Goal: Information Seeking & Learning: Learn about a topic

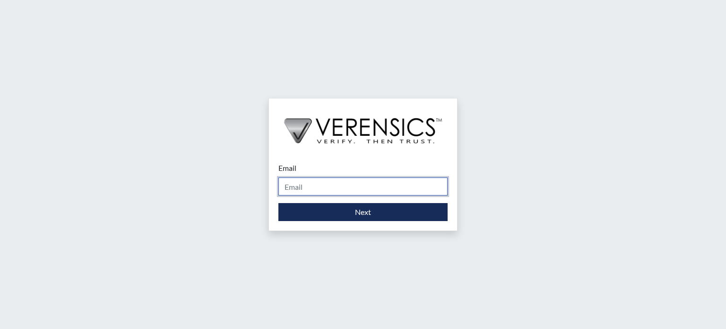
click at [316, 191] on input "Email" at bounding box center [362, 186] width 169 height 18
type input "ylis@verensics.com"
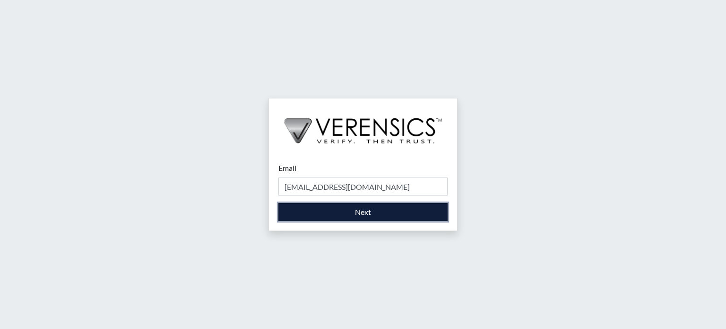
click at [305, 211] on button "Next" at bounding box center [362, 212] width 169 height 18
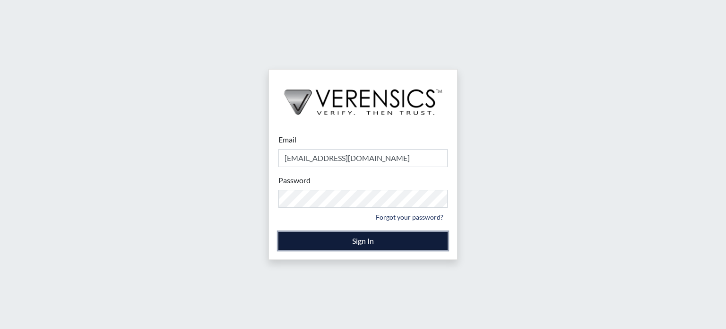
click at [341, 243] on button "Sign In" at bounding box center [362, 241] width 169 height 18
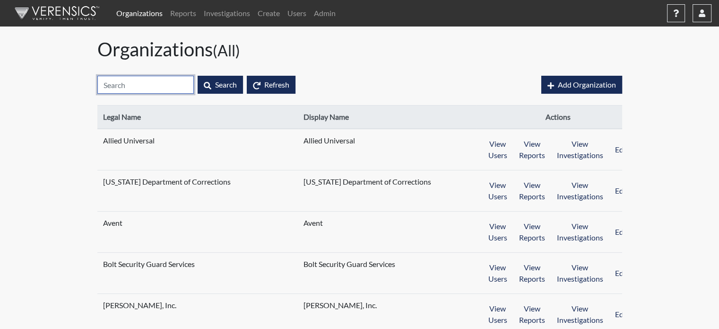
click at [156, 81] on input "text" at bounding box center [145, 85] width 96 height 18
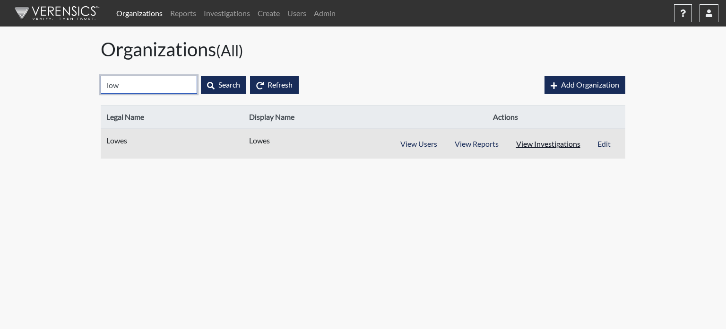
type input "low"
click at [550, 143] on button "View Investigations" at bounding box center [548, 144] width 82 height 18
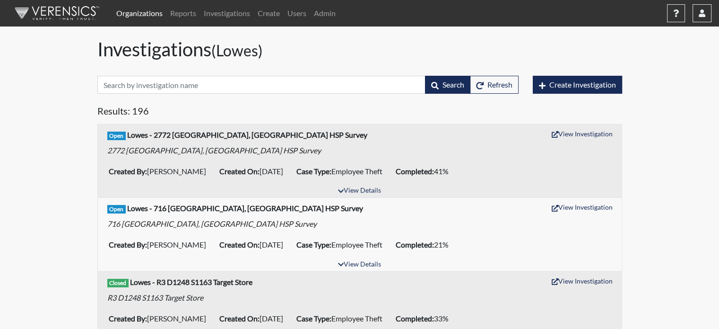
click at [155, 17] on link "Organizations" at bounding box center [140, 13] width 54 height 19
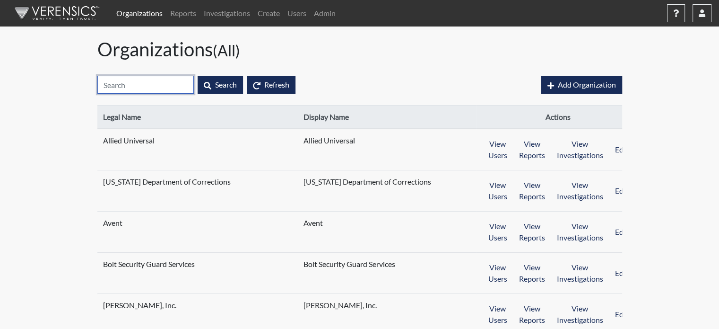
click at [159, 81] on input "text" at bounding box center [145, 85] width 96 height 18
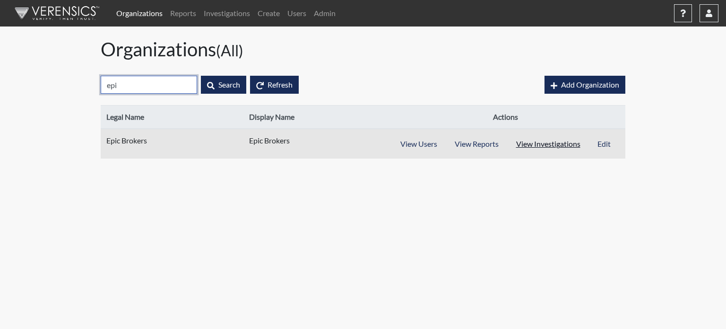
type input "epi"
click at [529, 141] on button "View Investigations" at bounding box center [548, 144] width 82 height 18
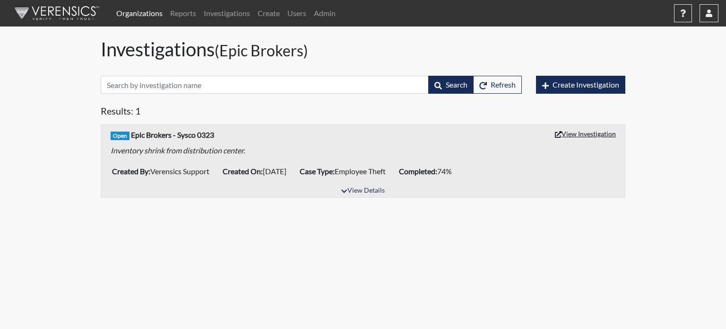
click at [586, 132] on button "View Investigation" at bounding box center [585, 133] width 69 height 15
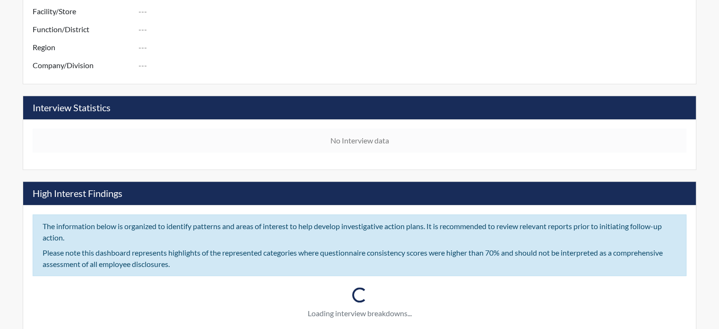
scroll to position [378, 0]
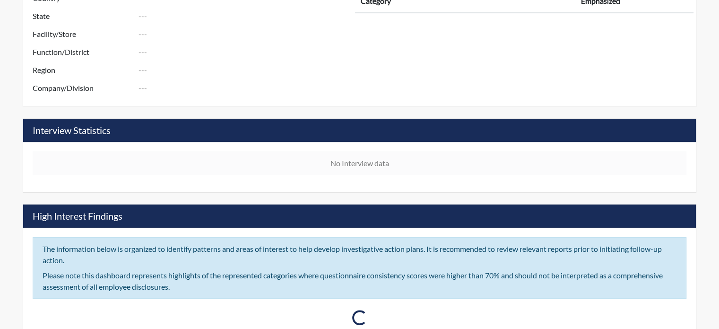
type input "Sysco001"
type input "Verensics Support"
type input "Mar 29, 2023"
type input "Employee Theft"
type input "[GEOGRAPHIC_DATA]"
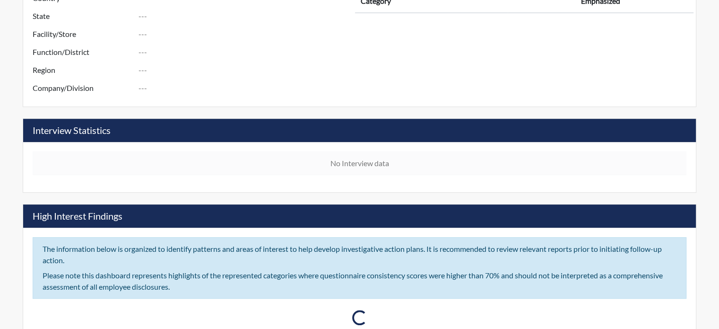
type input "[US_STATE]"
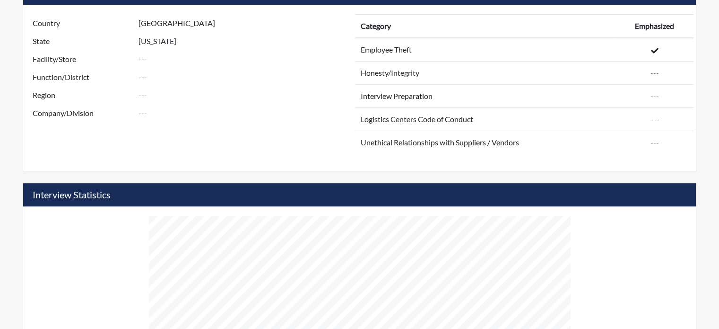
scroll to position [450, 0]
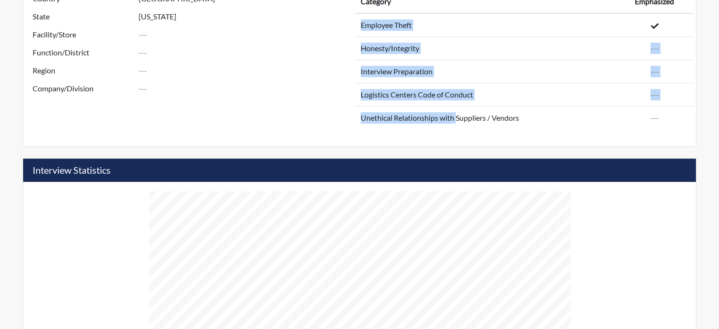
drag, startPoint x: 385, startPoint y: 34, endPoint x: 456, endPoint y: 108, distance: 102.7
click at [456, 108] on tbody "Employee Theft Honesty/Integrity --- Interview Preparation --- Logistics Center…" at bounding box center [524, 71] width 339 height 116
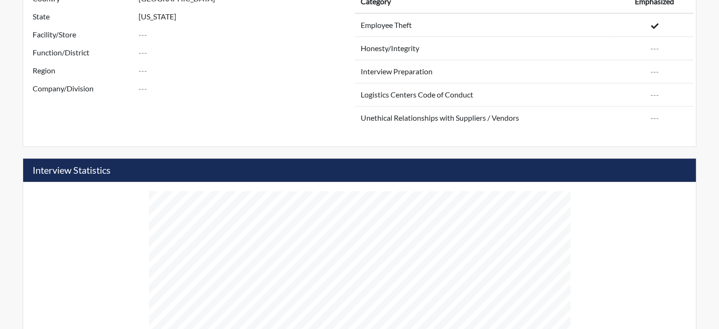
click at [348, 117] on div "Country United States State Texas Facility/Store Function/District Region Compa…" at bounding box center [195, 63] width 330 height 147
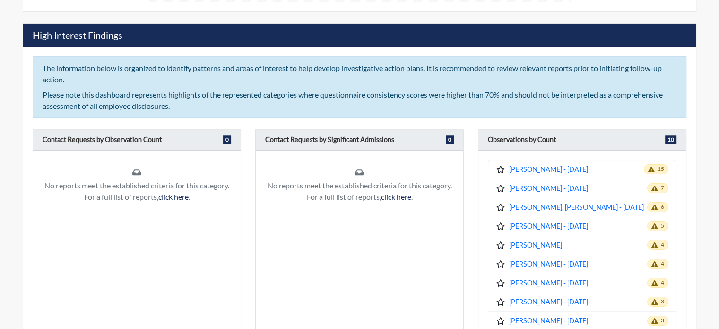
scroll to position [781, 0]
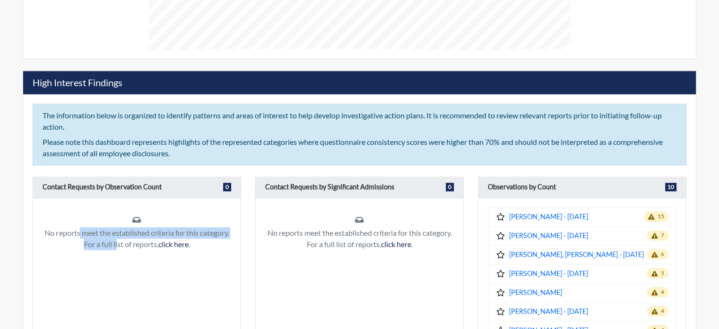
drag, startPoint x: 75, startPoint y: 232, endPoint x: 114, endPoint y: 243, distance: 41.0
click at [114, 243] on p "No reports meet the established criteria for this category. For a full list of …" at bounding box center [137, 238] width 189 height 23
click at [118, 262] on div "No reports meet the established criteria for this category. For a full list of …" at bounding box center [137, 302] width 208 height 208
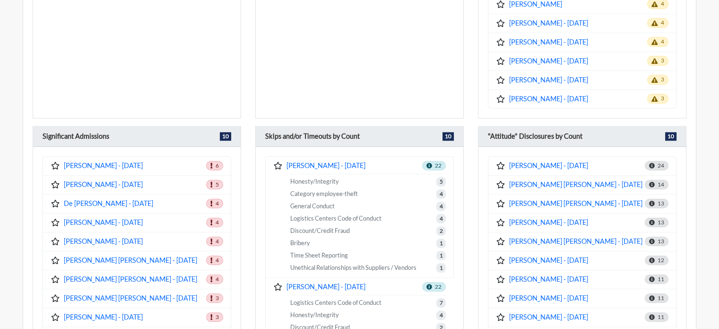
scroll to position [1112, 0]
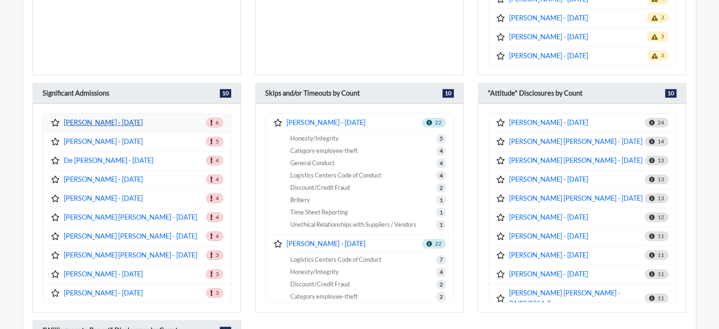
click at [111, 117] on link "[PERSON_NAME] - [DATE]" at bounding box center [103, 122] width 79 height 10
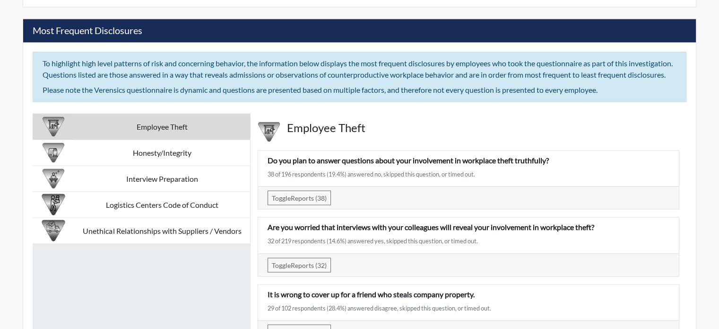
scroll to position [1679, 0]
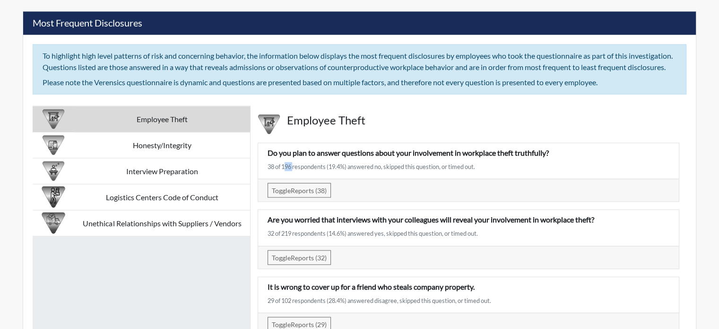
drag, startPoint x: 283, startPoint y: 174, endPoint x: 292, endPoint y: 171, distance: 9.3
click at [292, 171] on div "38 of 196 respondents (19.4%) answered no, skipped this question, or timed out." at bounding box center [469, 166] width 402 height 9
click at [274, 171] on div "38 of 196 respondents (19.4%) answered no, skipped this question, or timed out." at bounding box center [469, 166] width 402 height 9
drag, startPoint x: 407, startPoint y: 159, endPoint x: 554, endPoint y: 158, distance: 147.5
click at [554, 158] on p "Do you plan to answer questions about your involvement in workplace theft truth…" at bounding box center [469, 152] width 402 height 11
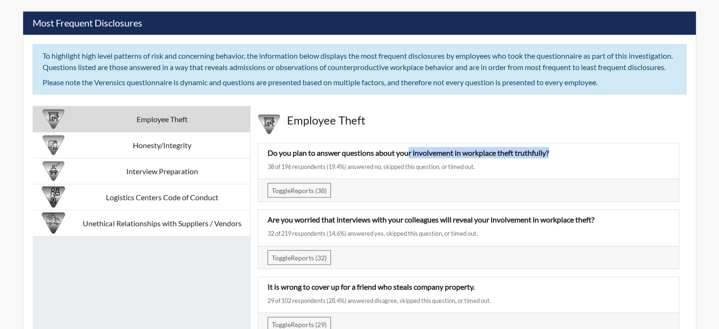
click at [554, 158] on p "Do you plan to answer questions about your involvement in workplace theft truth…" at bounding box center [469, 152] width 402 height 11
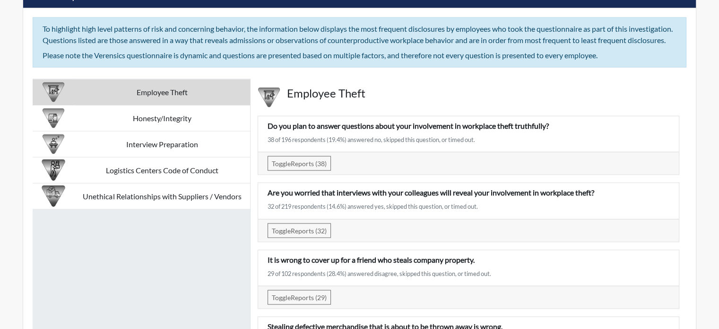
scroll to position [1726, 0]
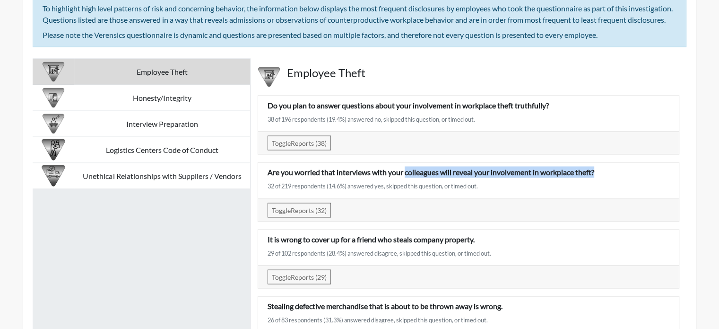
drag, startPoint x: 407, startPoint y: 178, endPoint x: 604, endPoint y: 171, distance: 197.3
click at [604, 171] on div "Are you worried that interviews with your colleagues will reveal your involveme…" at bounding box center [468, 179] width 421 height 35
click at [605, 175] on p "Are you worried that interviews with your colleagues will reveal your involveme…" at bounding box center [469, 171] width 402 height 11
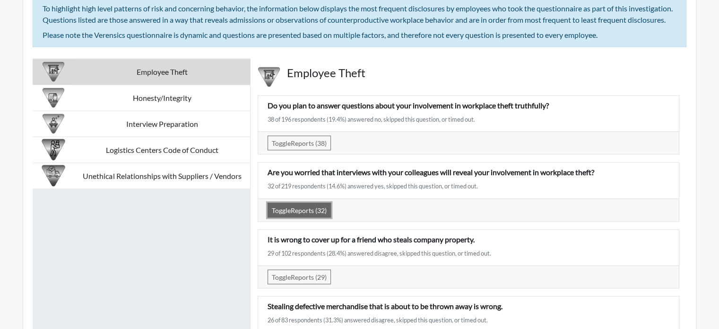
click at [312, 209] on button "Toggle Reports (32)" at bounding box center [299, 209] width 63 height 15
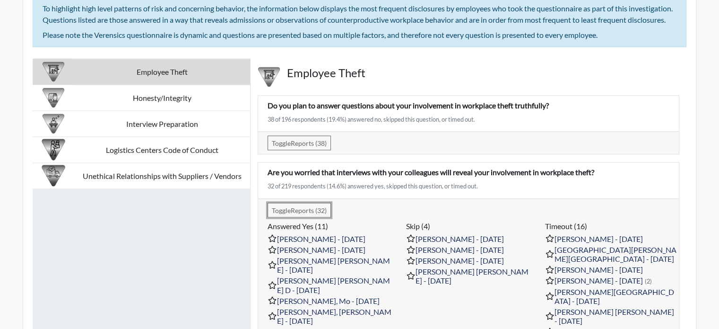
scroll to position [1773, 0]
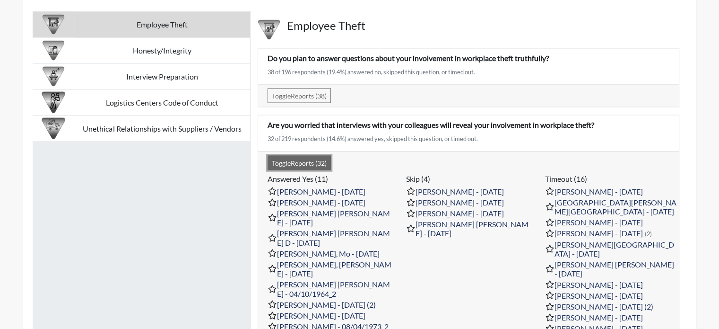
click at [304, 165] on button "Toggle Reports (32)" at bounding box center [299, 162] width 63 height 15
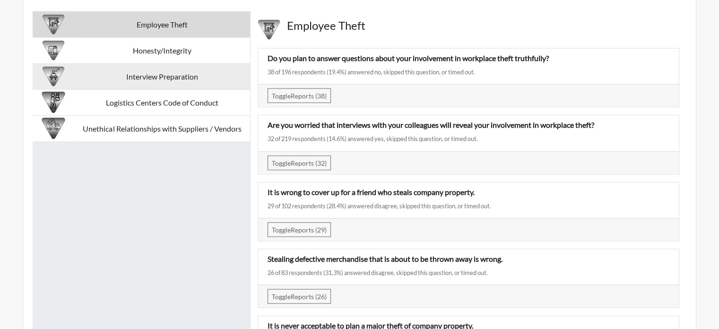
click at [197, 82] on td "Interview Preparation" at bounding box center [162, 76] width 176 height 26
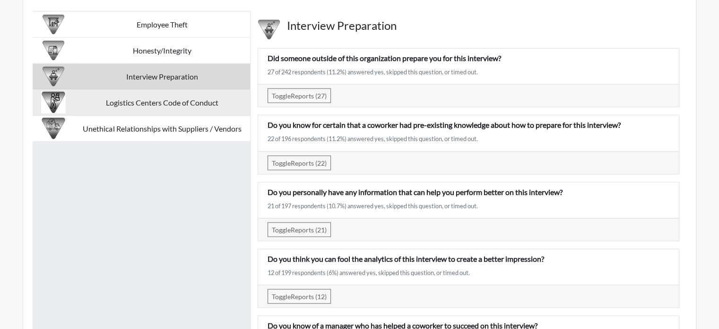
click at [210, 113] on td "Logistics Centers Code of Conduct" at bounding box center [162, 102] width 176 height 26
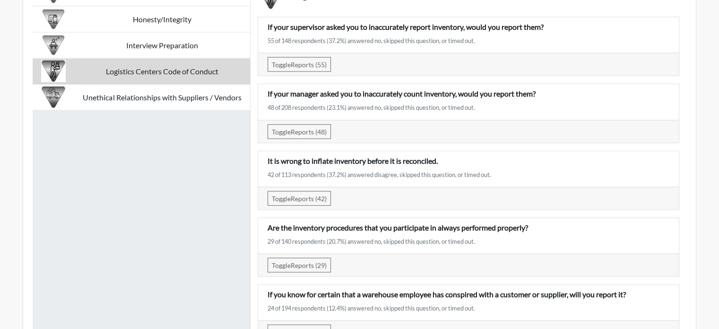
scroll to position [1821, 0]
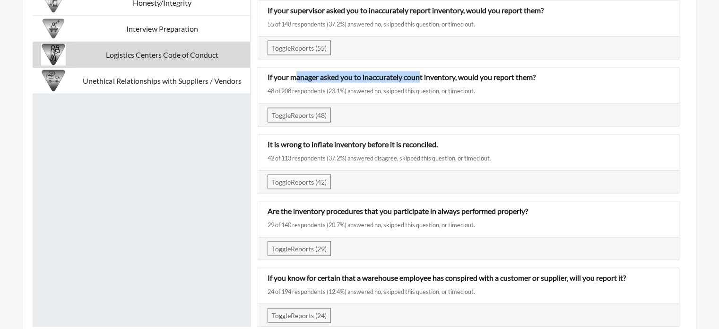
drag, startPoint x: 420, startPoint y: 85, endPoint x: 296, endPoint y: 80, distance: 124.0
click at [296, 80] on p "If your manager asked you to inaccurately count inventory, would you report the…" at bounding box center [469, 76] width 402 height 11
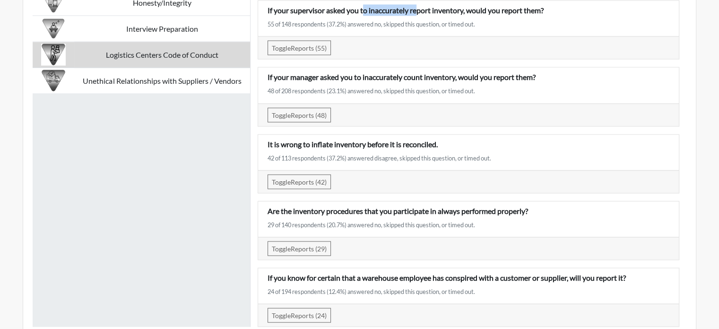
drag, startPoint x: 418, startPoint y: 17, endPoint x: 365, endPoint y: 21, distance: 53.2
click at [365, 16] on p "If your supervisor asked you to inaccurately report inventory, would you report…" at bounding box center [469, 10] width 402 height 11
click at [543, 33] on div "If your supervisor asked you to inaccurately report inventory, would you report…" at bounding box center [469, 19] width 416 height 28
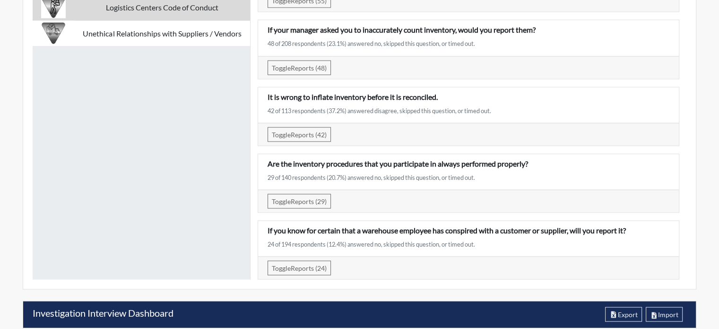
scroll to position [1773, 0]
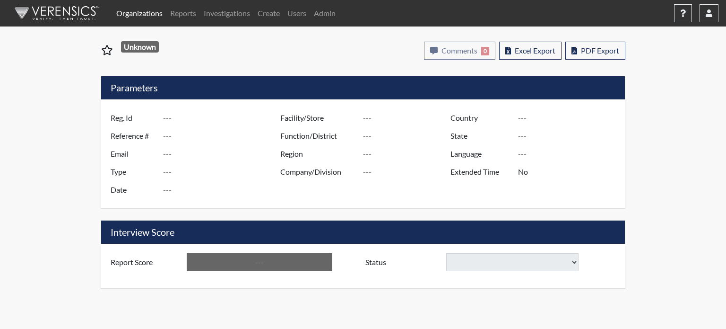
select select
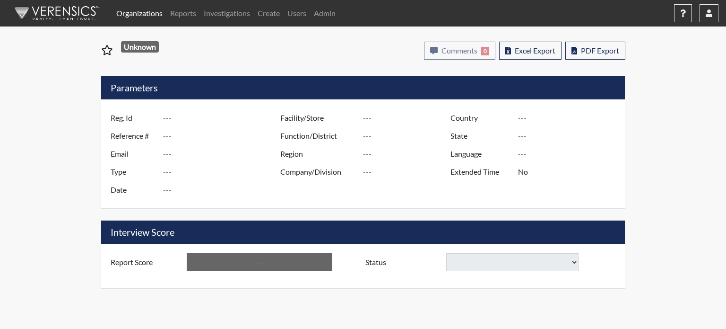
select select
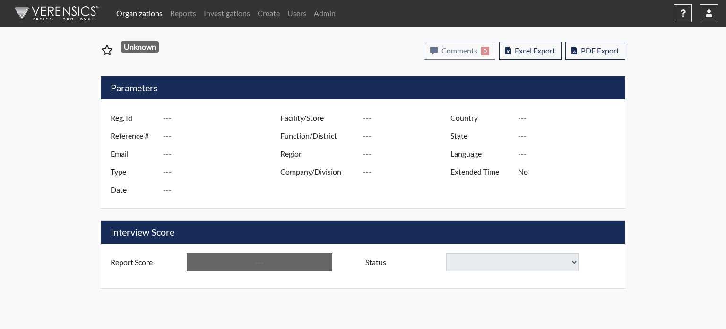
select select
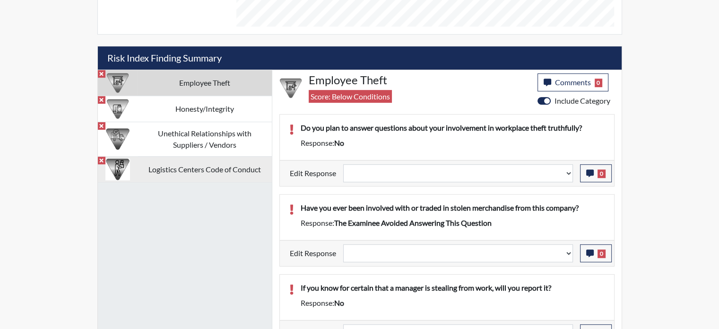
scroll to position [520, 0]
